Goal: Task Accomplishment & Management: Use online tool/utility

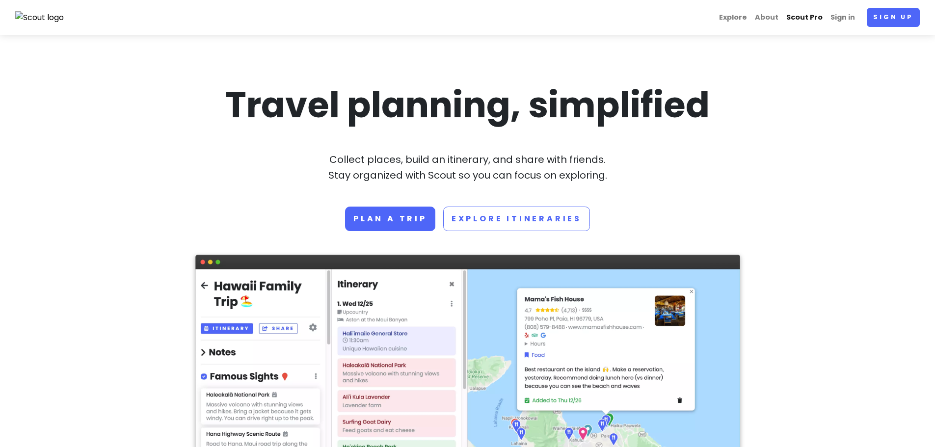
click at [804, 15] on link "Scout Pro" at bounding box center [804, 17] width 44 height 19
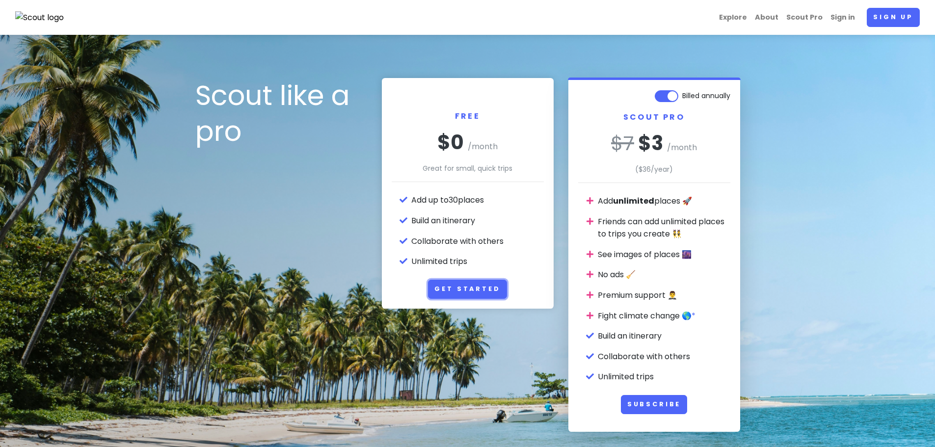
click at [463, 287] on link "Get Started" at bounding box center [467, 289] width 79 height 19
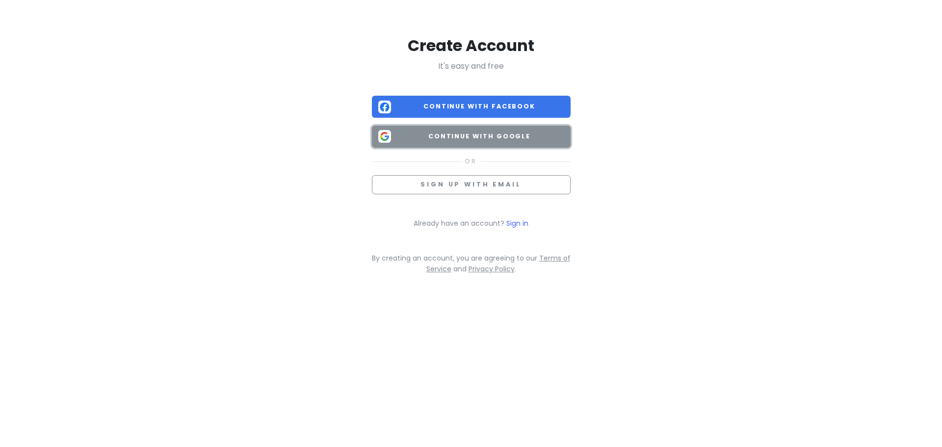
click at [436, 142] on button "Continue with Google" at bounding box center [471, 137] width 199 height 22
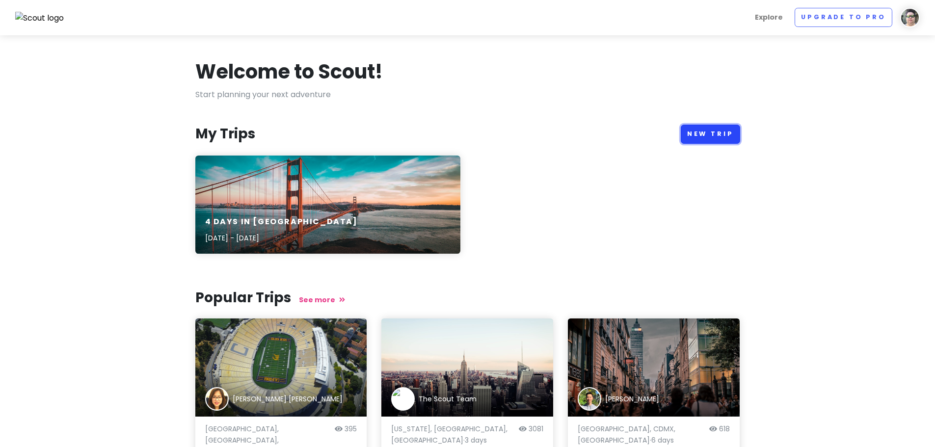
click at [709, 129] on link "New Trip" at bounding box center [710, 134] width 59 height 19
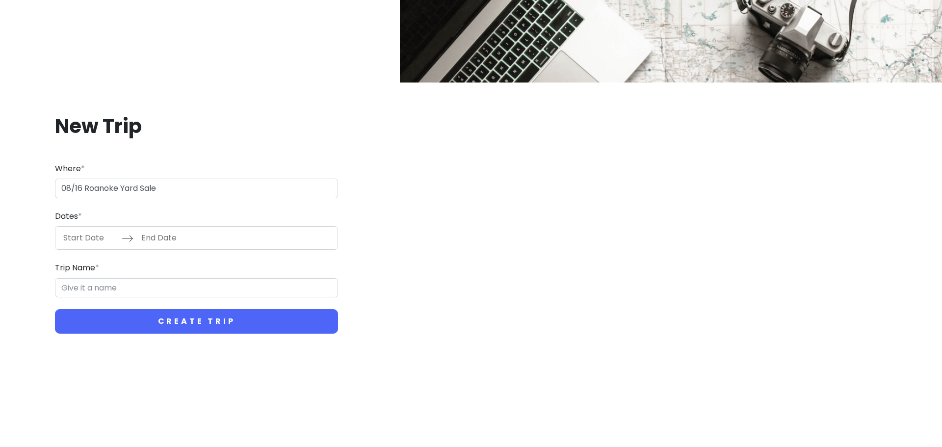
type input "08/[GEOGRAPHIC_DATA] Sales"
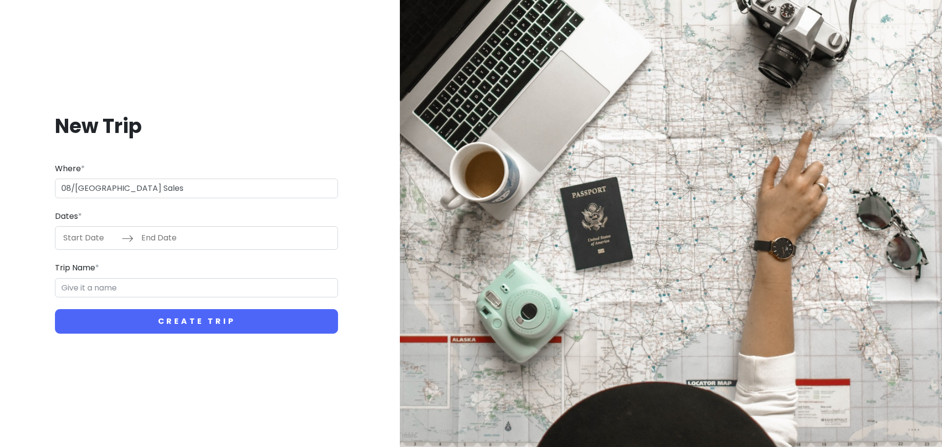
drag, startPoint x: 151, startPoint y: 191, endPoint x: 40, endPoint y: 189, distance: 111.4
click at [40, 189] on div "New Trip Where * 08/[GEOGRAPHIC_DATA] Sales Dates * Navigate forward to interac…" at bounding box center [196, 224] width 377 height 268
click at [77, 287] on input "Trip Name *" at bounding box center [196, 288] width 283 height 20
paste input "08/[GEOGRAPHIC_DATA] Sales"
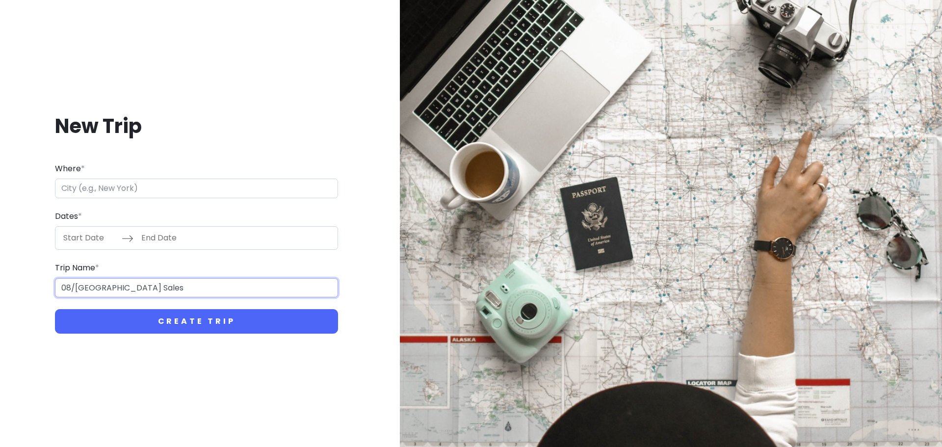
type input "08/[GEOGRAPHIC_DATA] Sales"
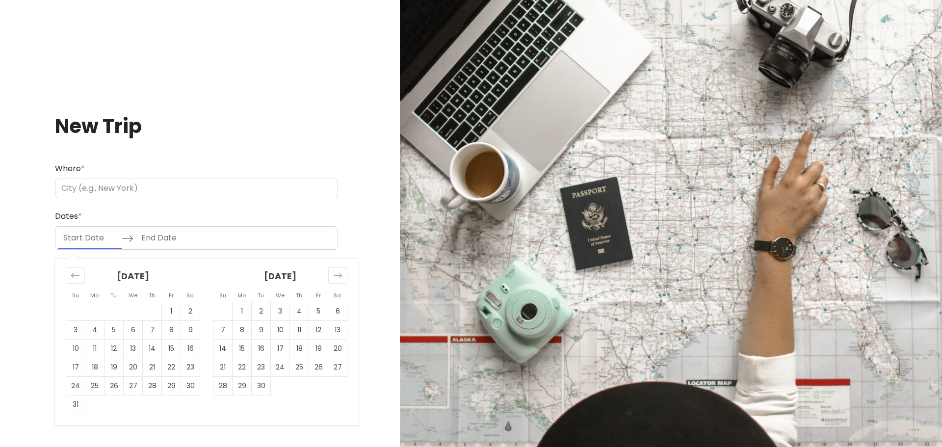
click at [85, 245] on input "Start Date" at bounding box center [90, 238] width 64 height 23
click at [187, 345] on td "16" at bounding box center [190, 349] width 19 height 19
type input "[DATE]"
click at [189, 348] on td "16" at bounding box center [190, 349] width 19 height 19
type input "[DATE]"
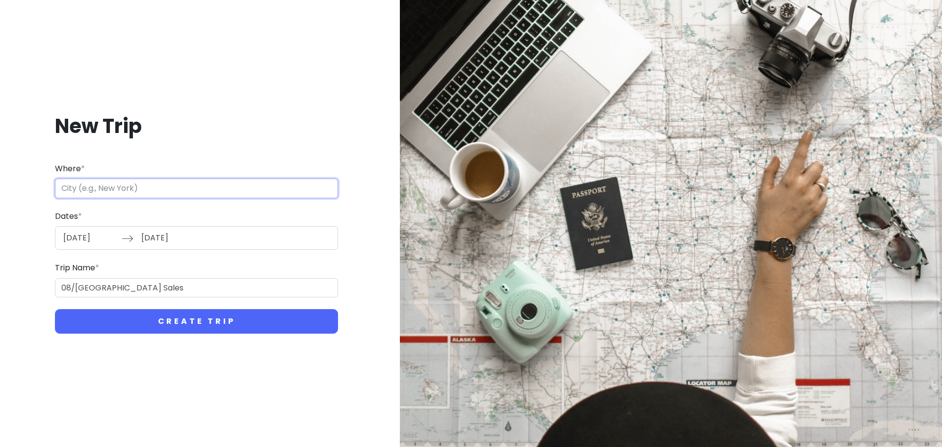
click at [104, 184] on input "Where *" at bounding box center [196, 189] width 283 height 20
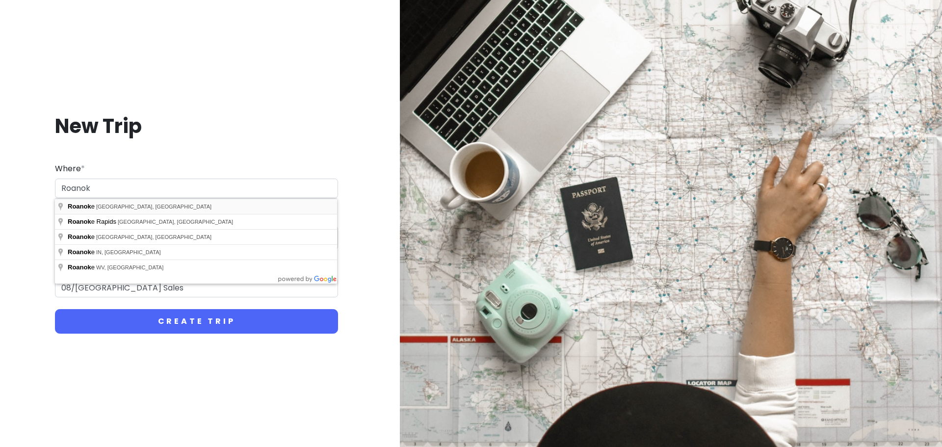
type input "[GEOGRAPHIC_DATA], [GEOGRAPHIC_DATA], [GEOGRAPHIC_DATA]"
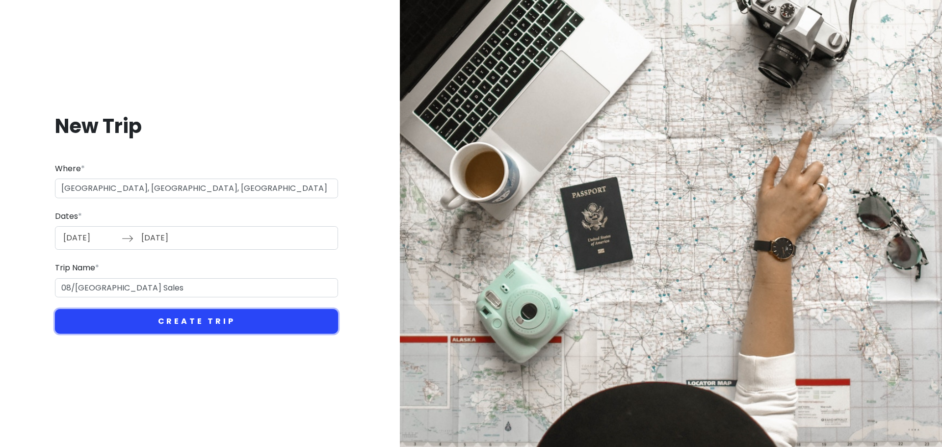
click at [196, 323] on button "Create Trip" at bounding box center [196, 321] width 283 height 25
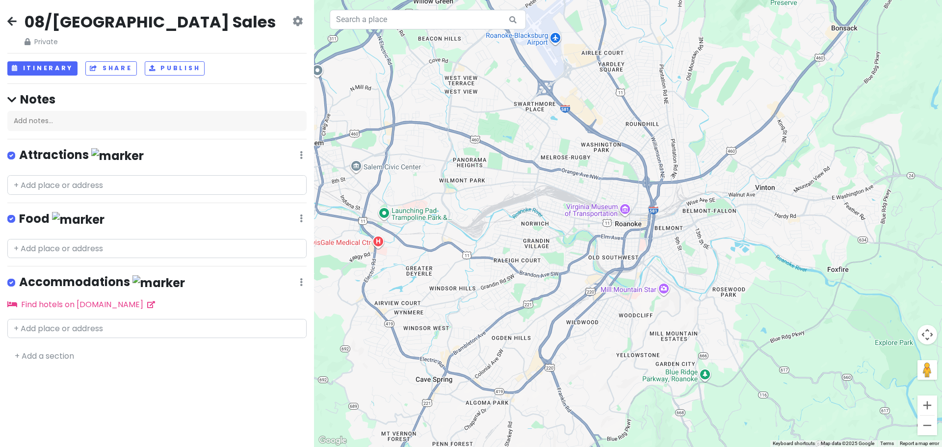
drag, startPoint x: 305, startPoint y: 155, endPoint x: 300, endPoint y: 155, distance: 4.9
click at [303, 155] on div "Attractions Edit Reorder Delete List" at bounding box center [156, 157] width 299 height 20
click at [300, 155] on icon at bounding box center [301, 155] width 3 height 8
click at [256, 188] on link "Edit" at bounding box center [272, 185] width 79 height 24
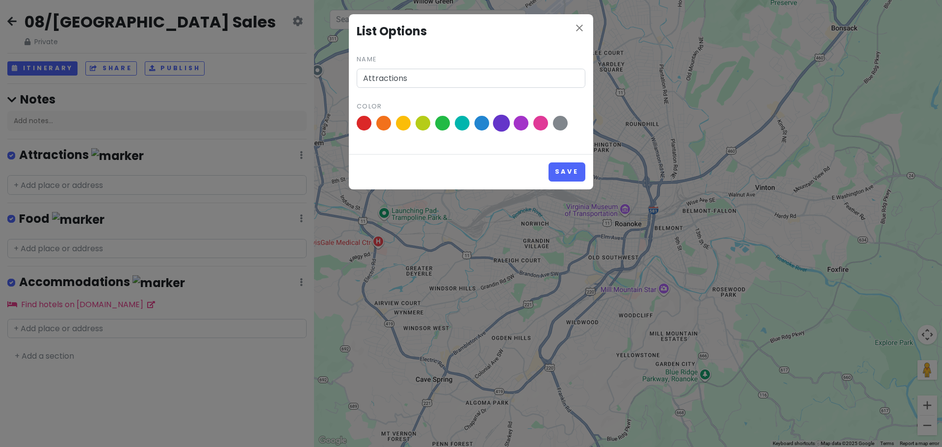
click at [502, 122] on span at bounding box center [501, 123] width 17 height 17
click at [0, 0] on input "radio" at bounding box center [0, 0] width 0 height 0
drag, startPoint x: 417, startPoint y: 77, endPoint x: 348, endPoint y: 77, distance: 68.7
click at [348, 77] on div "close List Options Name Attractions Color Save" at bounding box center [471, 223] width 942 height 447
type input "Yard Sales"
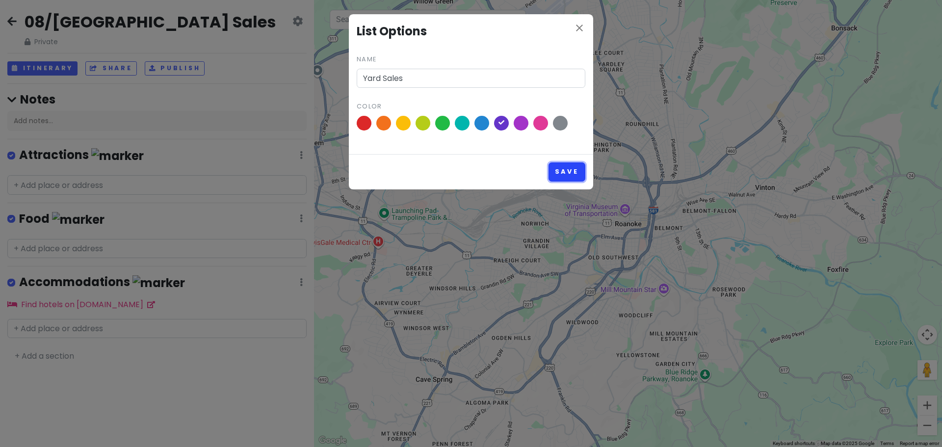
click at [573, 170] on button "Save" at bounding box center [567, 171] width 37 height 19
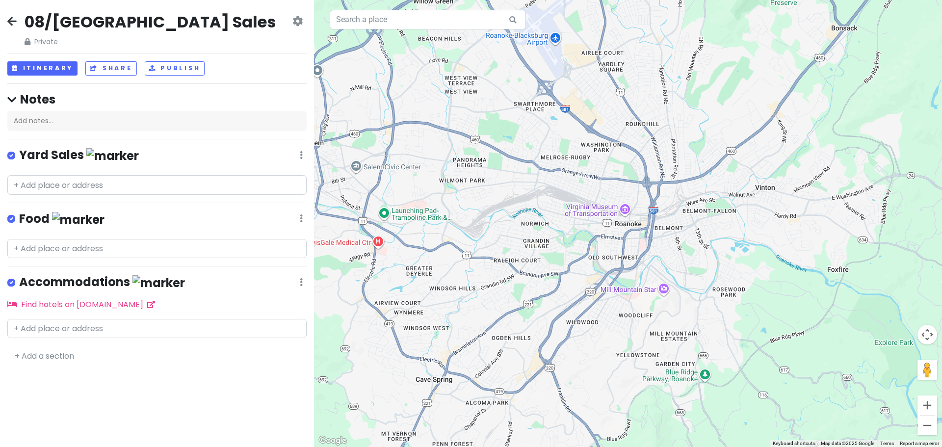
click at [300, 159] on icon at bounding box center [301, 155] width 3 height 8
click at [260, 290] on link "Delete List" at bounding box center [272, 295] width 79 height 24
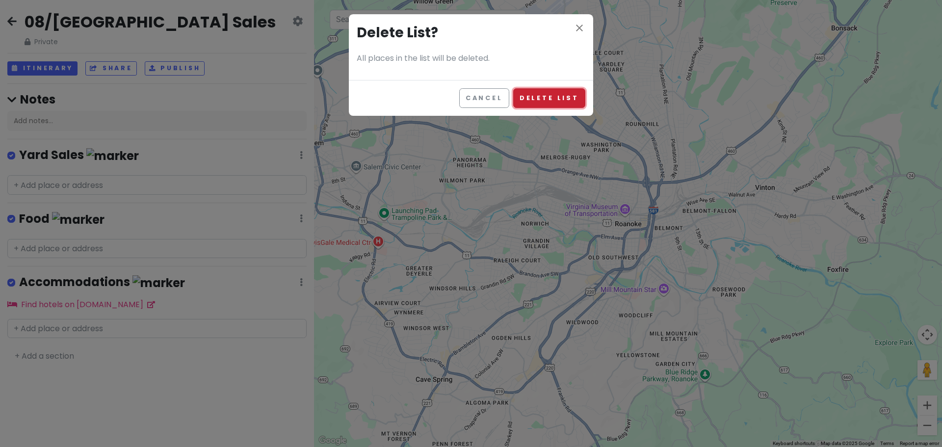
click at [552, 94] on button "Delete List" at bounding box center [549, 97] width 72 height 19
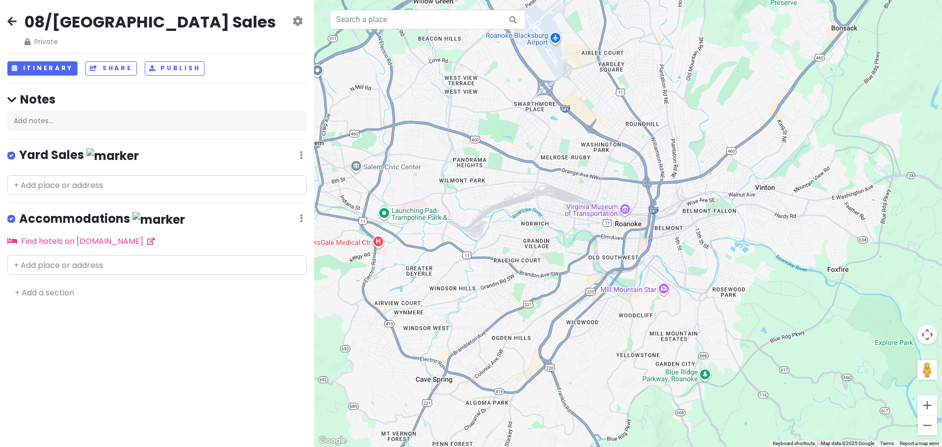
click at [300, 159] on icon at bounding box center [301, 155] width 3 height 8
click at [271, 290] on link "Delete List" at bounding box center [272, 295] width 79 height 24
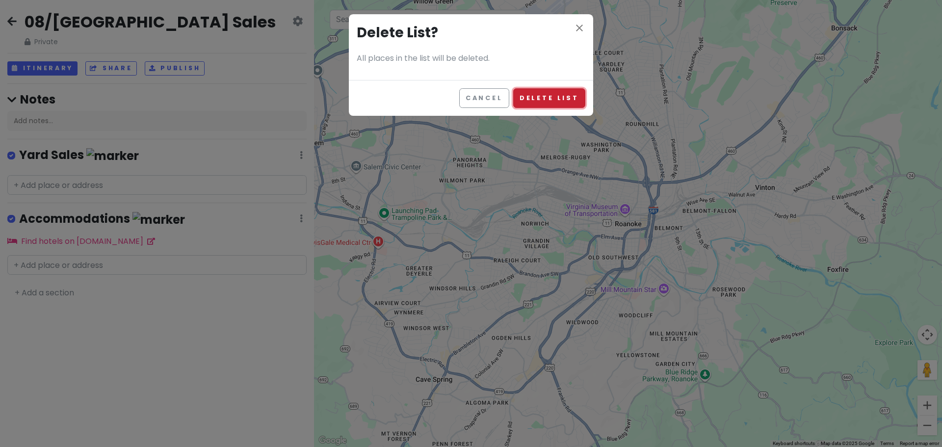
click at [549, 101] on button "Delete List" at bounding box center [549, 97] width 72 height 19
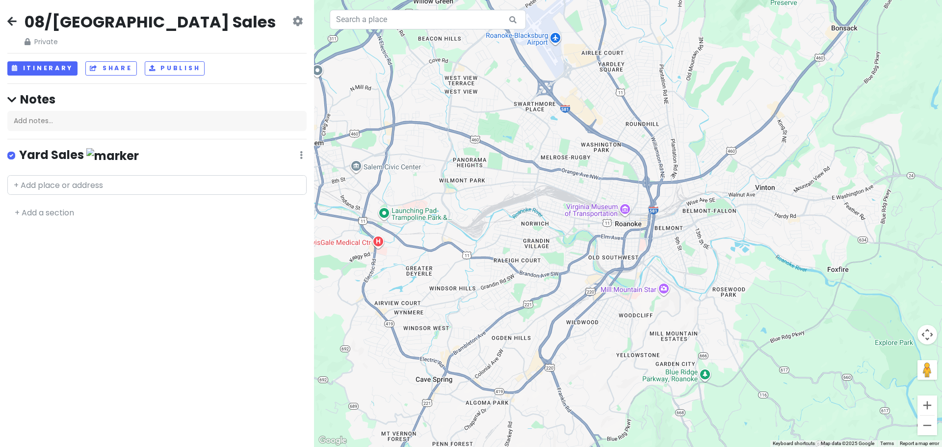
click at [300, 18] on icon at bounding box center [297, 21] width 10 height 8
click at [36, 184] on input "text" at bounding box center [156, 185] width 299 height 20
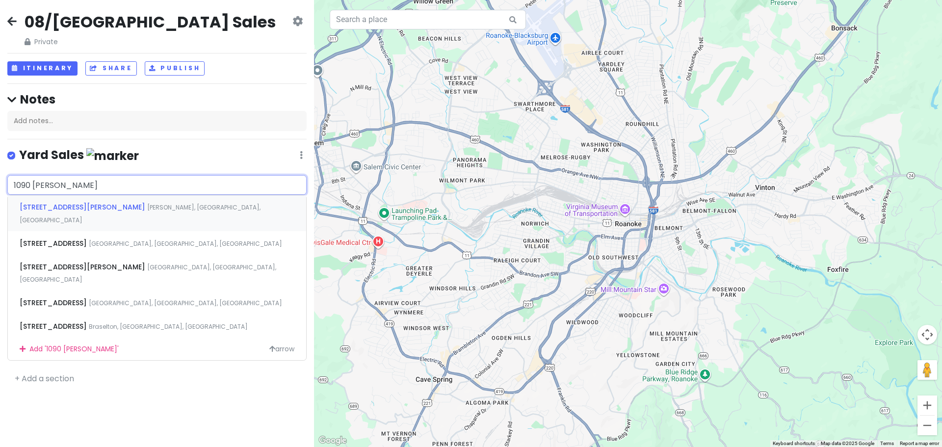
type input "1090 [PERSON_NAME]"
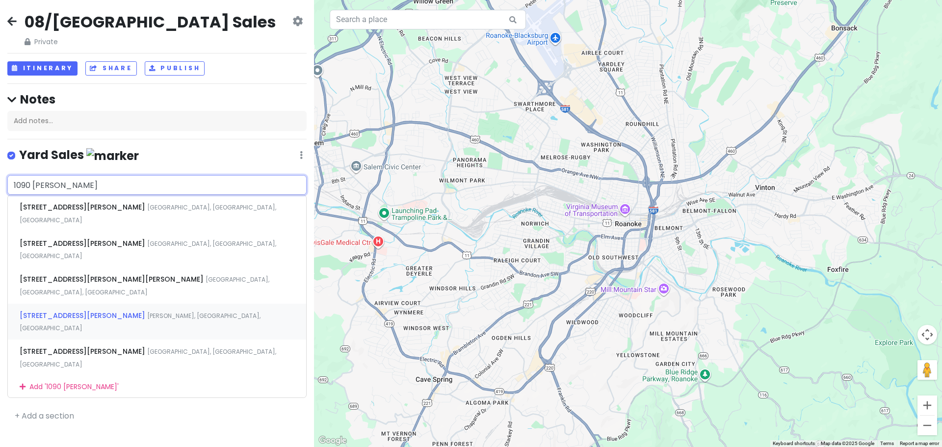
click at [36, 212] on span "[STREET_ADDRESS][PERSON_NAME]" at bounding box center [84, 207] width 128 height 10
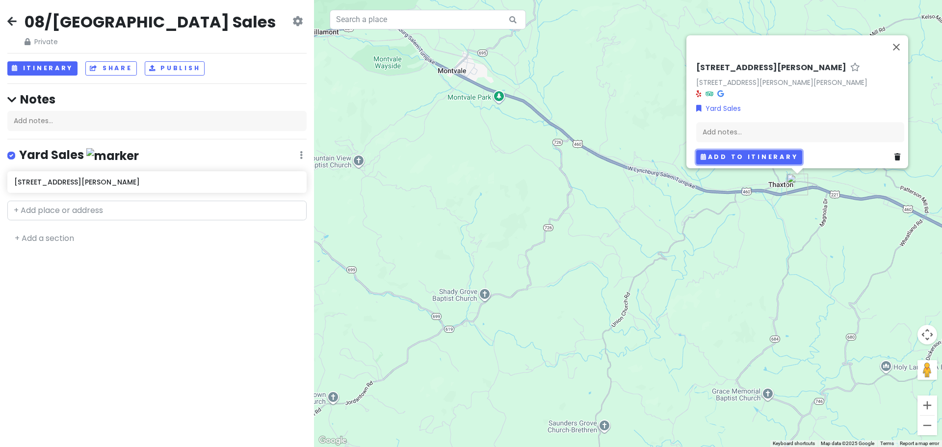
click at [745, 150] on button "Add to itinerary" at bounding box center [749, 157] width 106 height 14
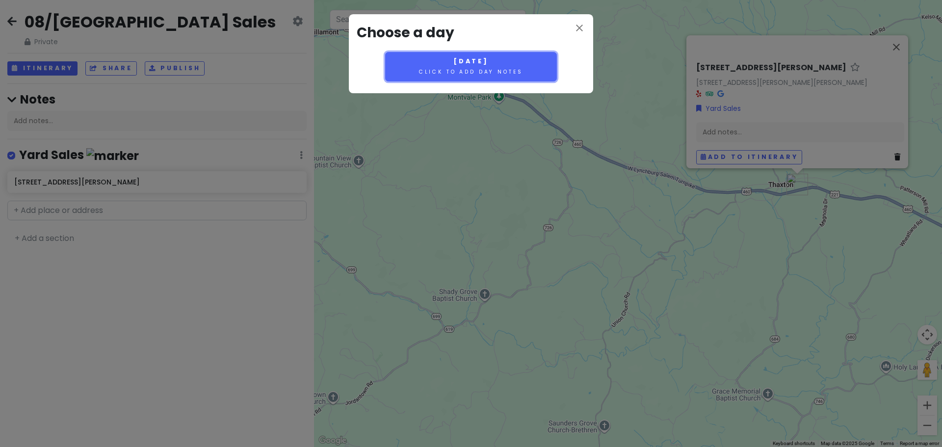
click at [456, 66] on button "[DATE] Click to add day notes" at bounding box center [471, 66] width 172 height 29
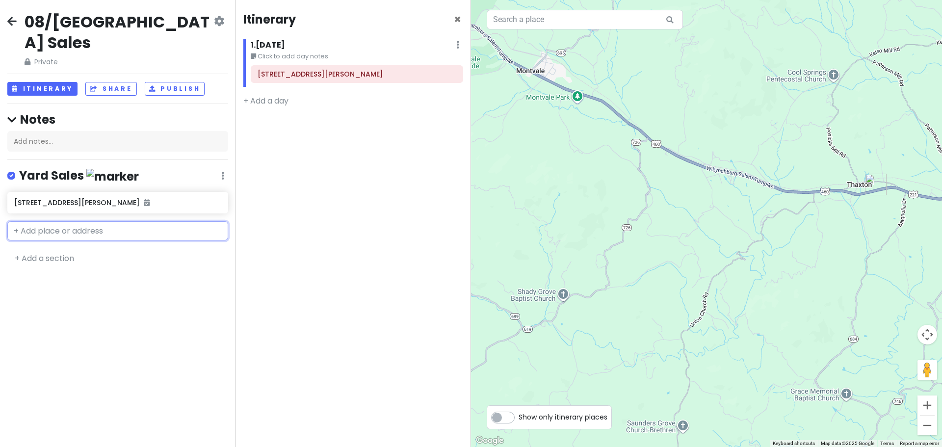
click at [34, 232] on input "text" at bounding box center [117, 231] width 221 height 20
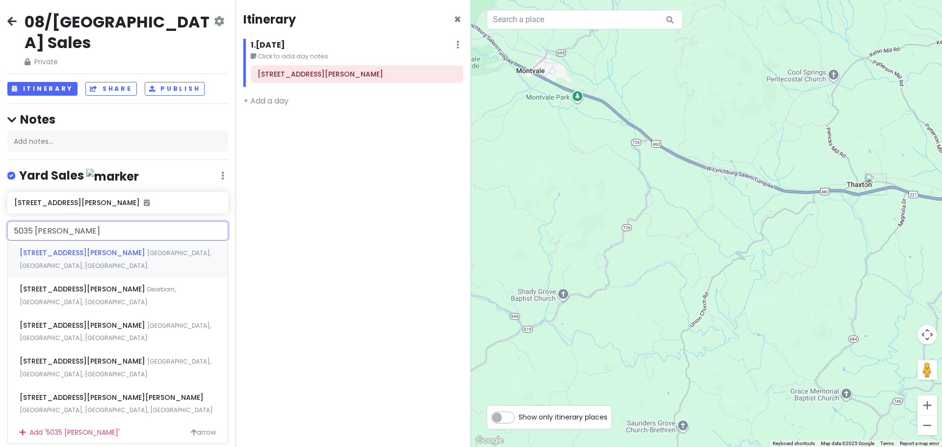
type input "5035 [PERSON_NAME]"
click at [66, 249] on span "[STREET_ADDRESS][PERSON_NAME]" at bounding box center [84, 253] width 128 height 10
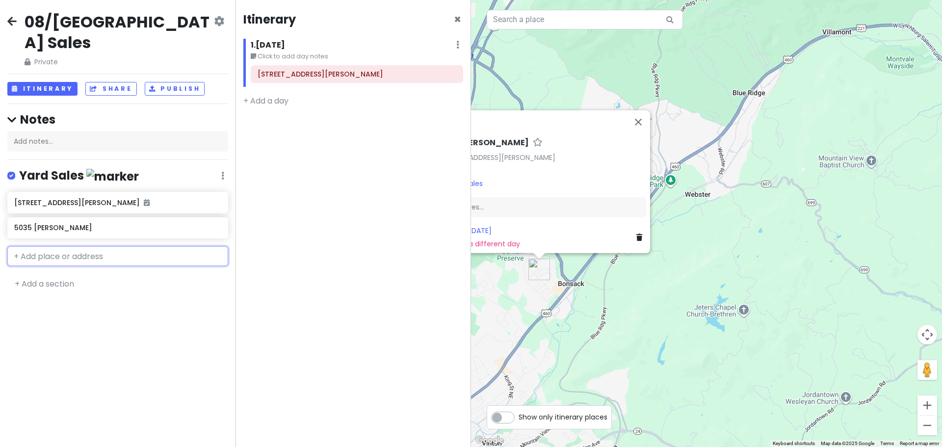
click at [50, 259] on input "text" at bounding box center [117, 256] width 221 height 20
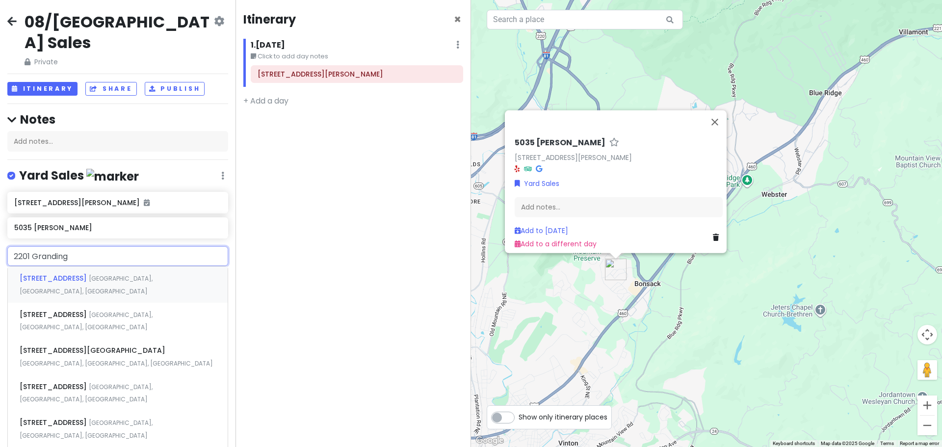
type input "2201 Grandin"
click at [71, 271] on div "[STREET_ADDRESS]" at bounding box center [118, 284] width 220 height 36
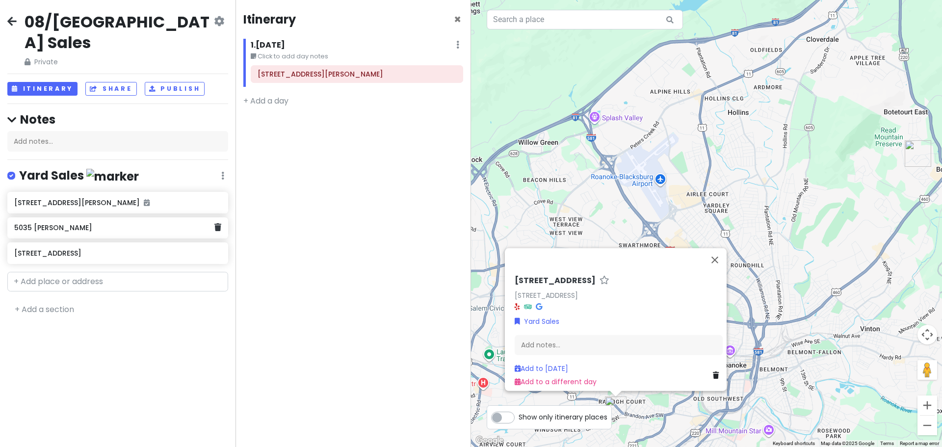
click at [48, 226] on h6 "5035 [PERSON_NAME]" at bounding box center [114, 227] width 200 height 9
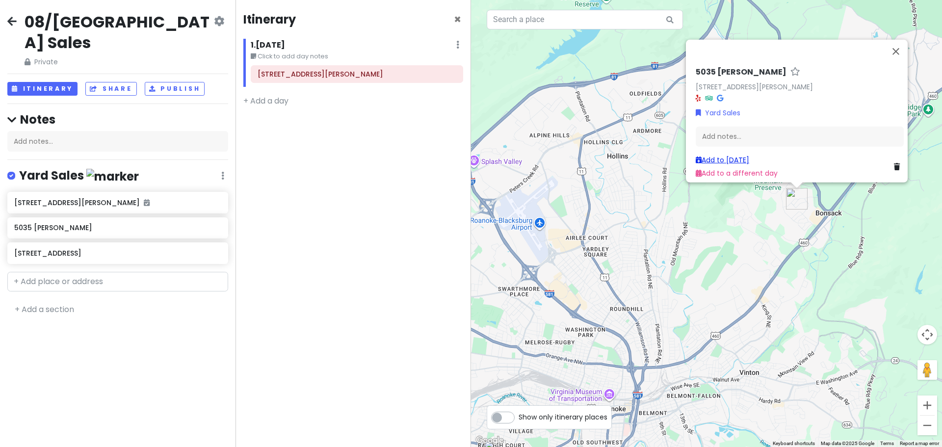
click at [713, 155] on link "Add to [DATE]" at bounding box center [722, 160] width 53 height 10
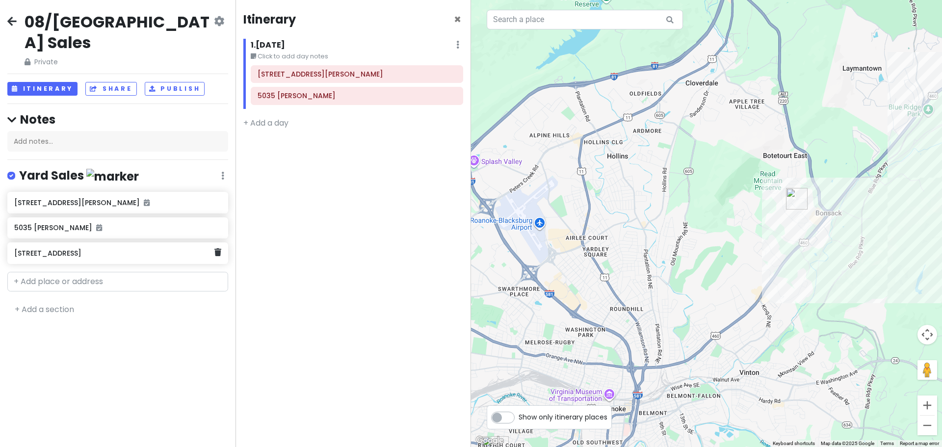
click at [40, 253] on h6 "[STREET_ADDRESS]" at bounding box center [114, 253] width 200 height 9
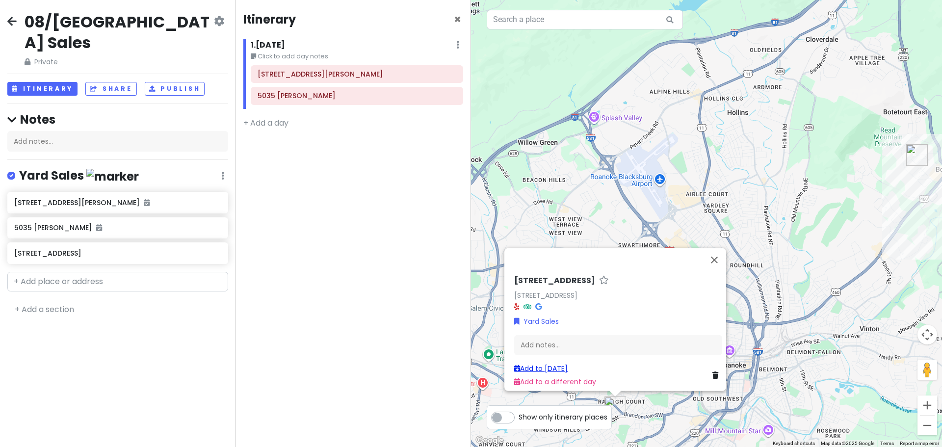
click at [543, 364] on link "Add to [DATE]" at bounding box center [540, 369] width 53 height 10
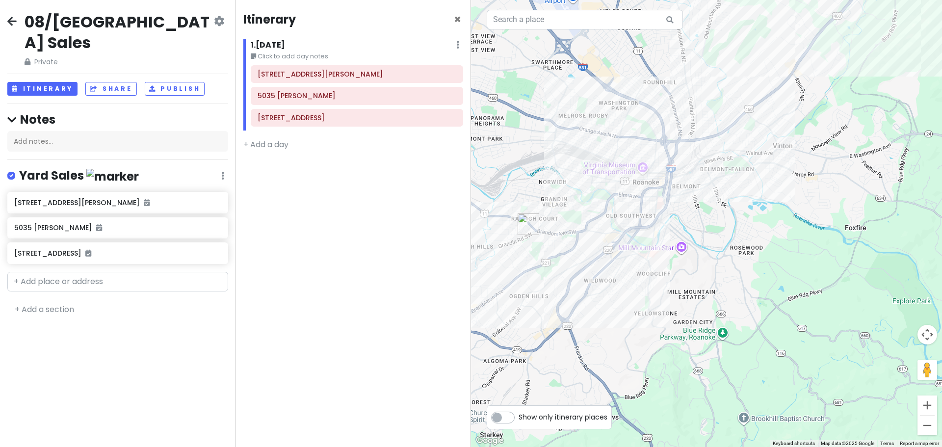
drag, startPoint x: 698, startPoint y: 209, endPoint x: 634, endPoint y: 69, distance: 153.1
click at [634, 69] on div at bounding box center [706, 223] width 471 height 447
